Goal: Information Seeking & Learning: Learn about a topic

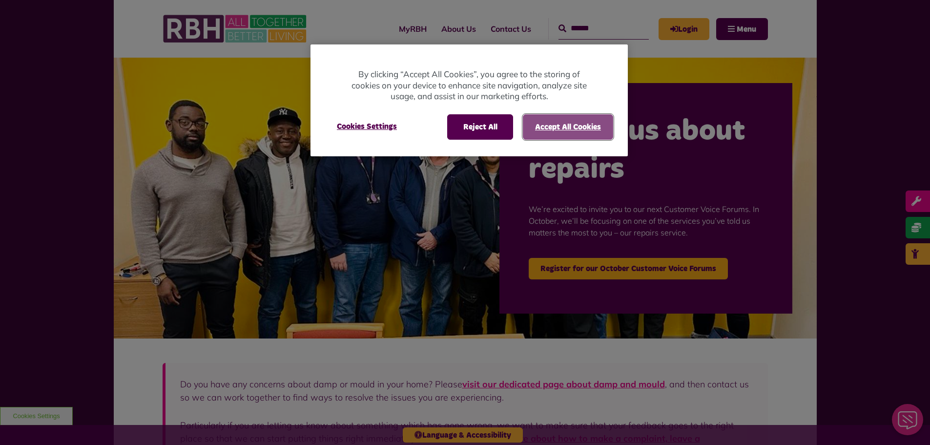
click at [556, 128] on button "Accept All Cookies" at bounding box center [568, 126] width 90 height 25
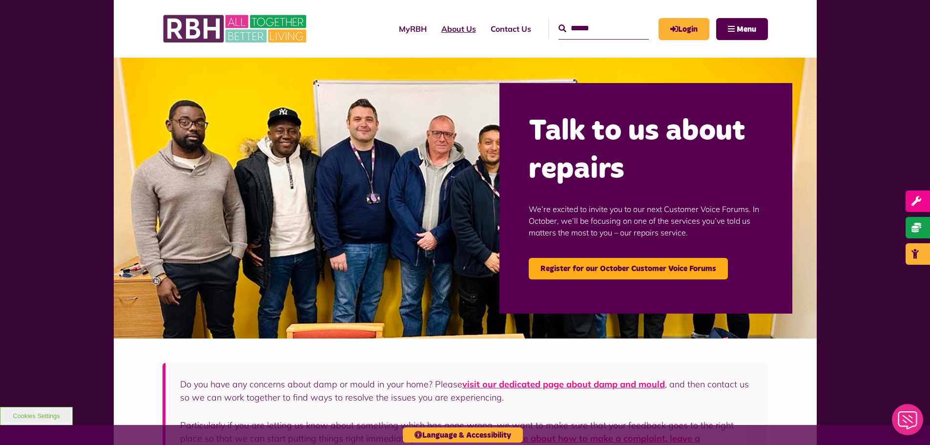
click at [437, 32] on link "About Us" at bounding box center [458, 29] width 49 height 26
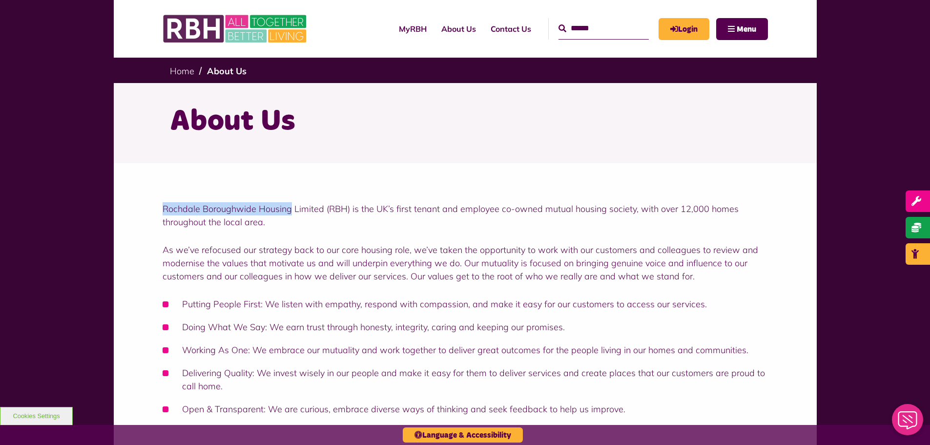
drag, startPoint x: 161, startPoint y: 209, endPoint x: 290, endPoint y: 207, distance: 129.0
click at [290, 207] on div "Rochdale Boroughwide Housing Limited (RBH) is the UK’s first tenant and employe…" at bounding box center [465, 306] width 703 height 287
copy p "Rochdale Boroughwide Housing"
